Goal: Transaction & Acquisition: Download file/media

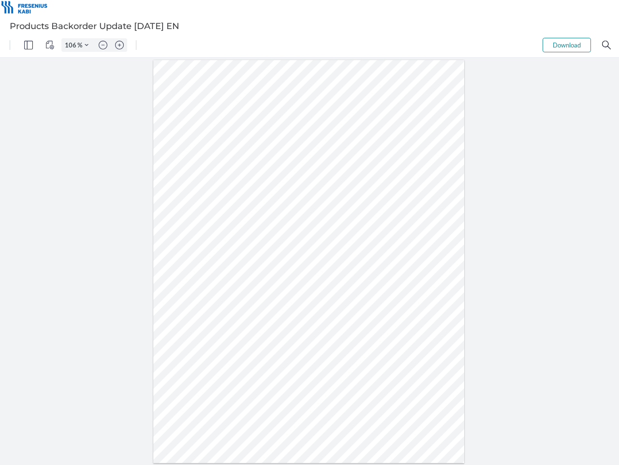
click at [29, 45] on img "Panel" at bounding box center [28, 45] width 9 height 9
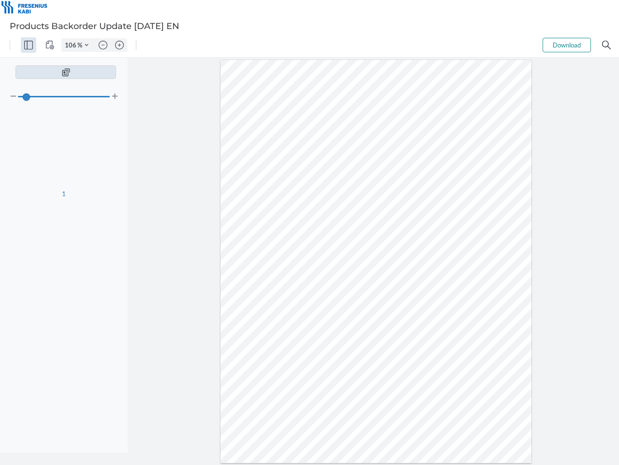
click at [50, 45] on img "View Controls" at bounding box center [49, 45] width 9 height 9
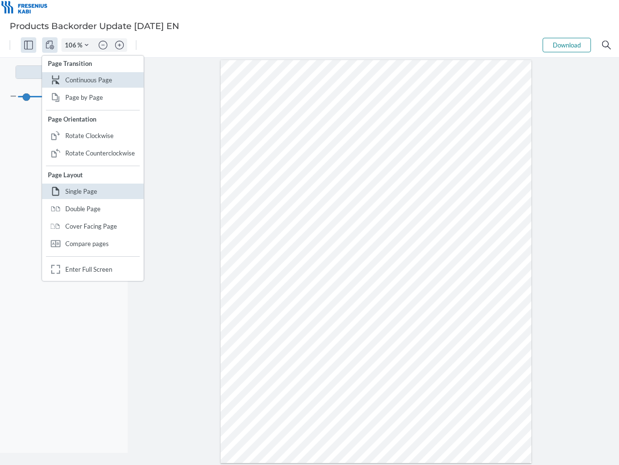
click at [72, 45] on input "106" at bounding box center [69, 45] width 15 height 9
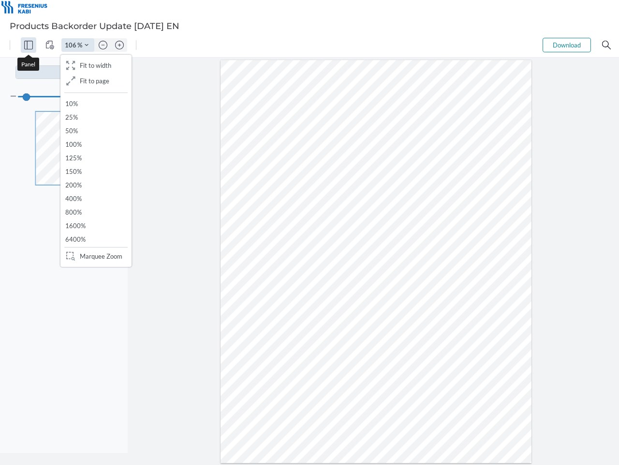
click at [87, 45] on img "Zoom Controls" at bounding box center [87, 45] width 4 height 4
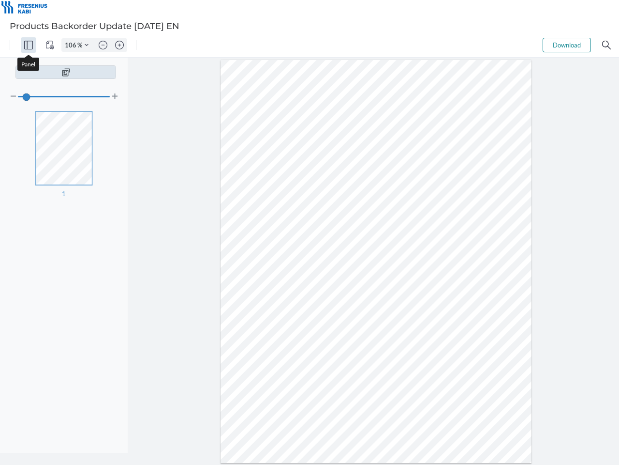
click at [103, 45] on img "Zoom out" at bounding box center [103, 45] width 9 height 9
click at [120, 45] on img "Zoom in" at bounding box center [119, 45] width 9 height 9
type input "106"
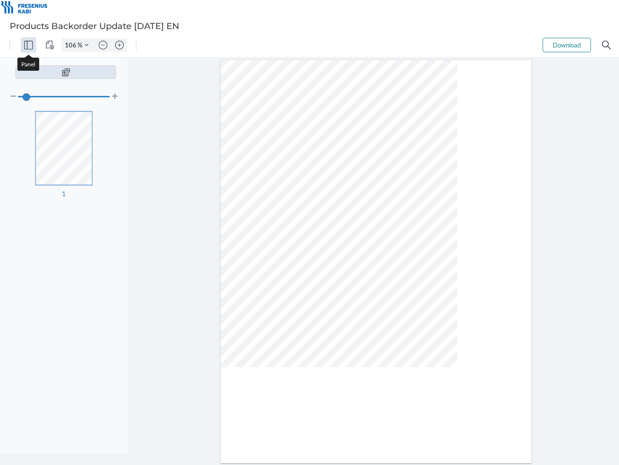
click at [567, 45] on button "Download" at bounding box center [567, 45] width 48 height 15
click at [607, 45] on img "Search" at bounding box center [607, 45] width 9 height 9
